Goal: Task Accomplishment & Management: Manage account settings

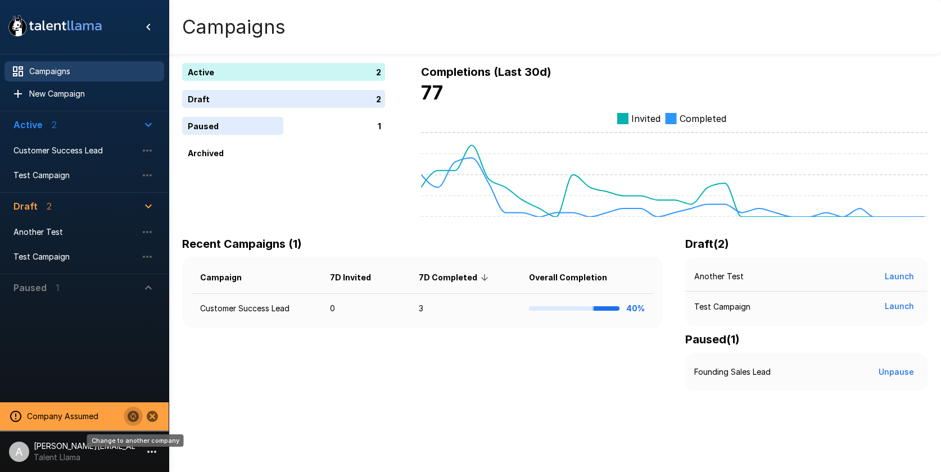
click at [129, 419] on icon "Change to another company" at bounding box center [133, 416] width 11 height 11
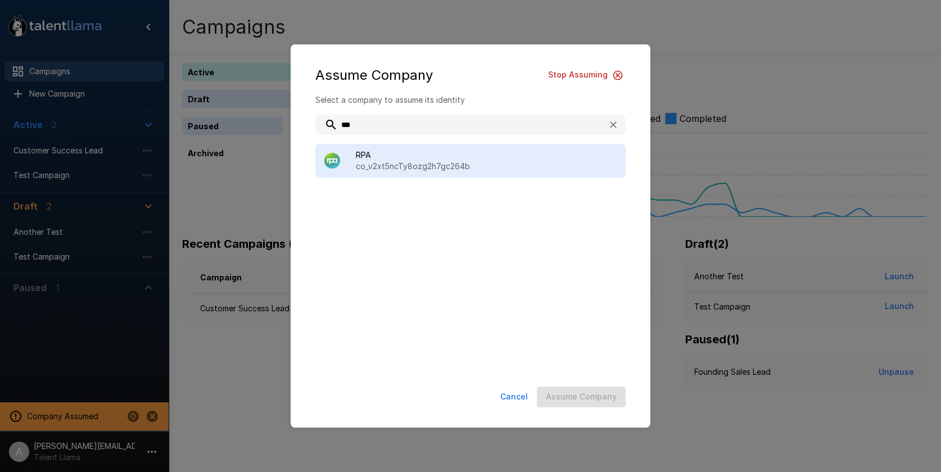
type input "***"
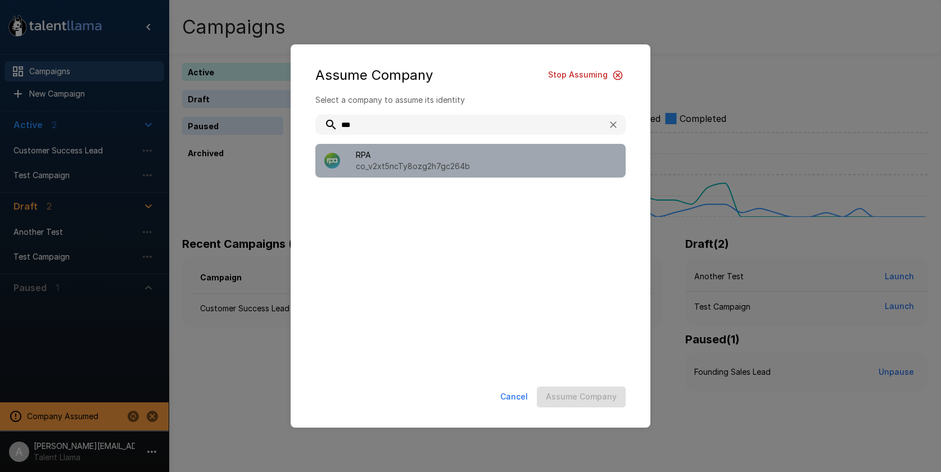
click at [508, 153] on span "RPA" at bounding box center [486, 154] width 261 height 11
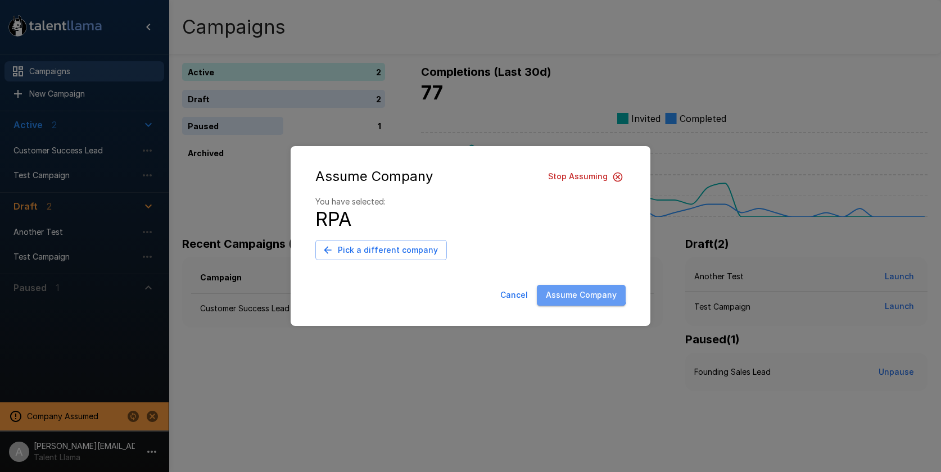
click at [569, 287] on button "Assume Company" at bounding box center [581, 295] width 89 height 21
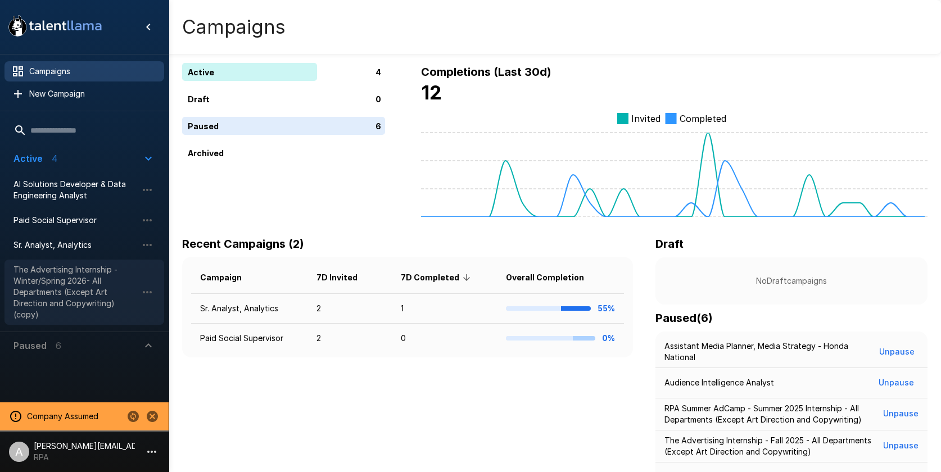
click at [78, 301] on span "The Advertising Internship - Winter/Spring 2026- All Departments (Except Art Di…" at bounding box center [75, 292] width 124 height 56
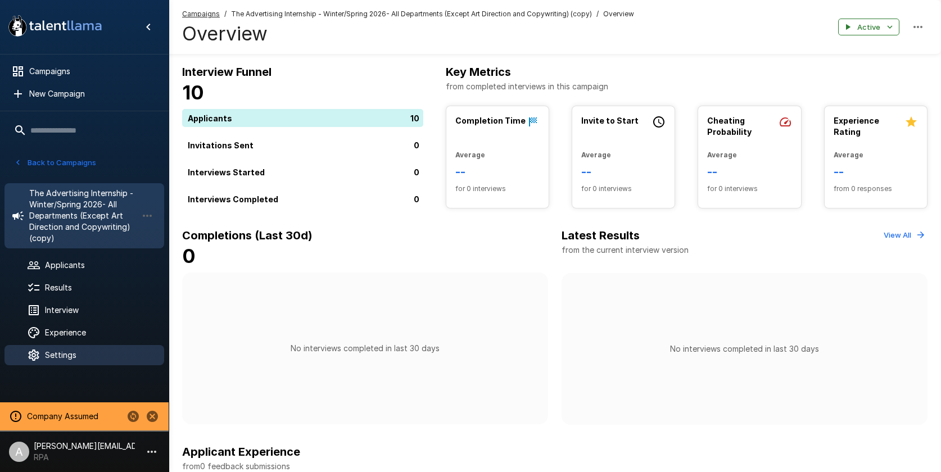
click at [92, 360] on span "Settings" at bounding box center [100, 354] width 110 height 11
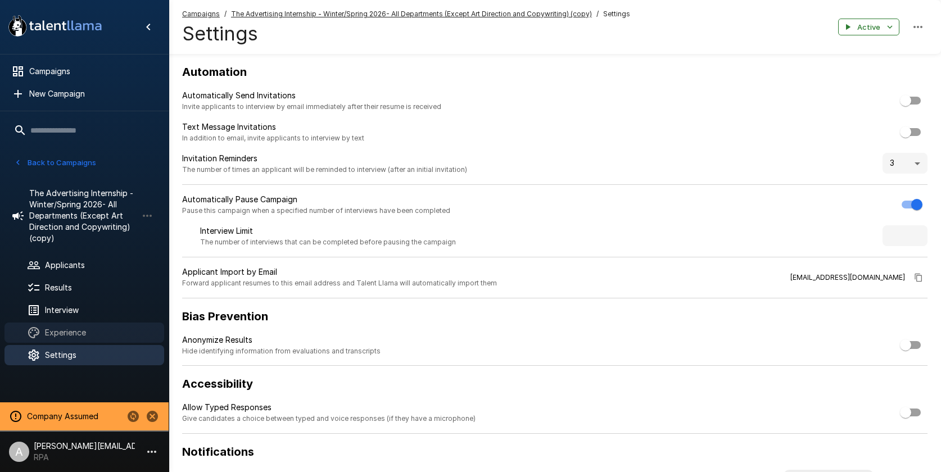
click at [90, 341] on div "Experience" at bounding box center [84, 332] width 160 height 20
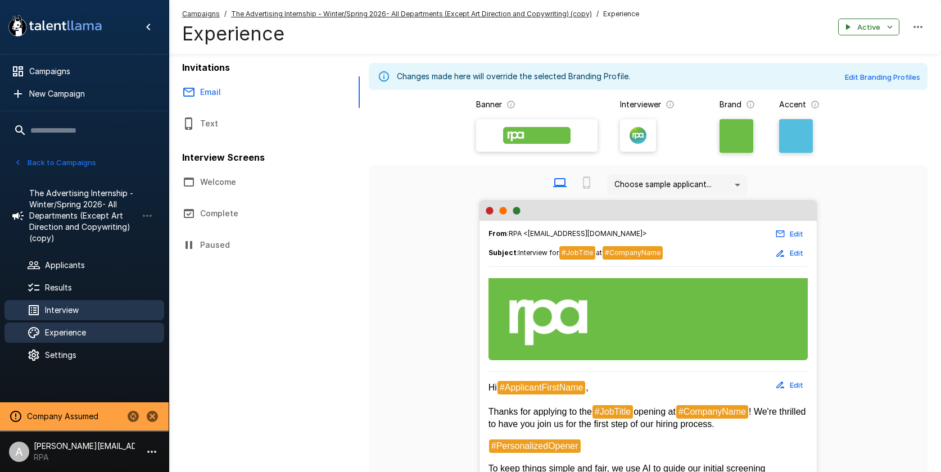
click at [90, 305] on span "Interview" at bounding box center [100, 310] width 110 height 11
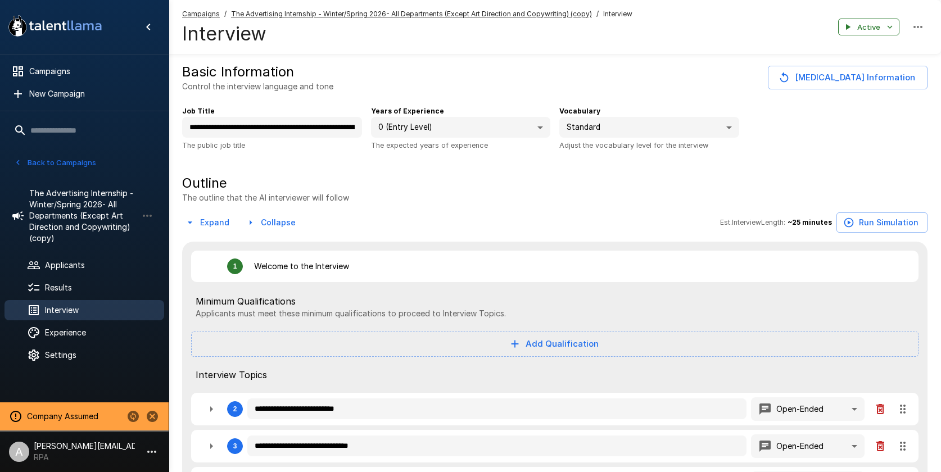
type textarea "*"
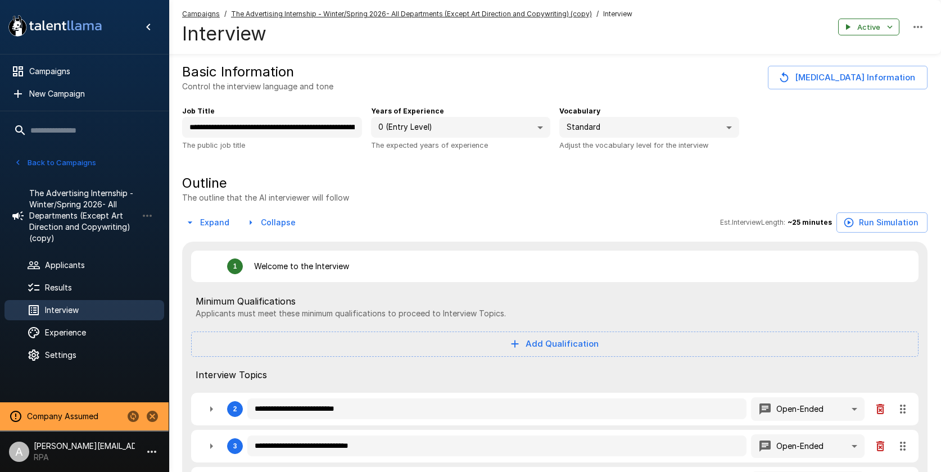
type textarea "*"
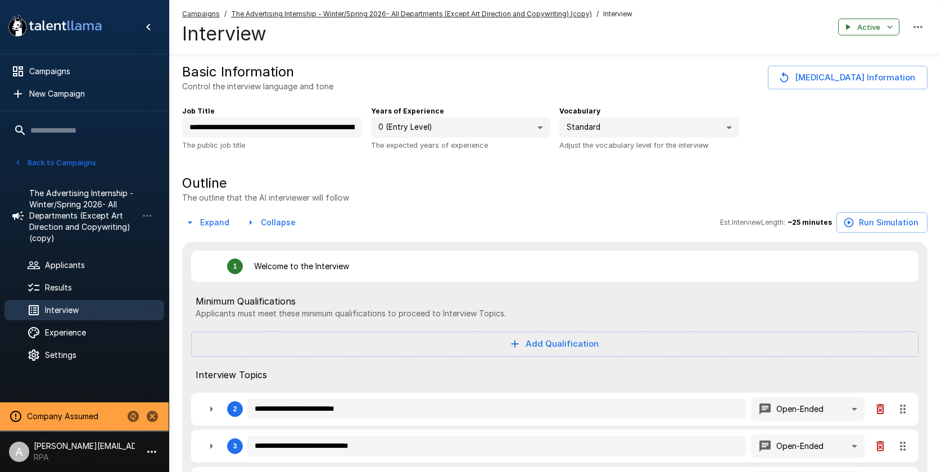
type textarea "*"
click at [88, 209] on span "The Advertising Internship - Winter/Spring 2026- All Departments (Except Art Di…" at bounding box center [83, 216] width 108 height 56
